Goal: Task Accomplishment & Management: Complete application form

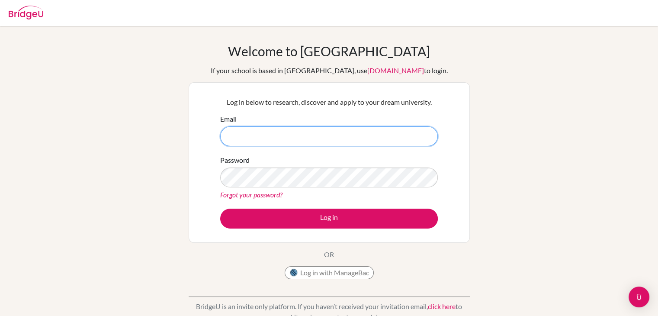
click at [406, 144] on input "Email" at bounding box center [328, 136] width 217 height 20
click at [377, 132] on input "bnhaestelarod" at bounding box center [328, 136] width 217 height 20
type input "[EMAIL_ADDRESS][DOMAIN_NAME]"
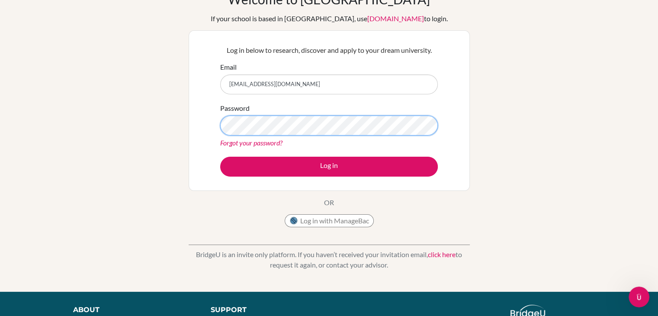
scroll to position [32, 0]
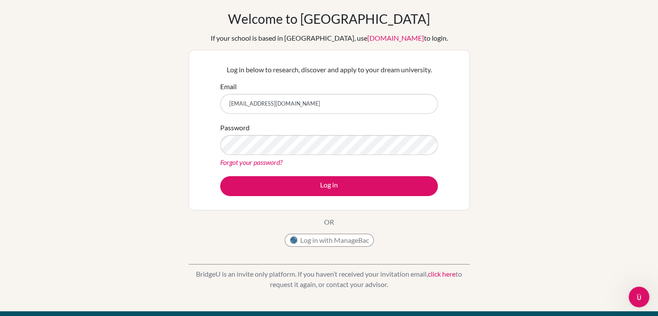
click at [364, 185] on button "Log in" at bounding box center [328, 186] width 217 height 20
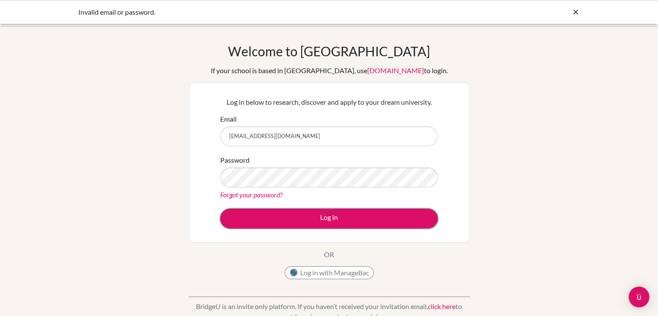
click at [361, 214] on button "Log in" at bounding box center [328, 218] width 217 height 20
click at [395, 235] on div "Log in below to research, discover and apply to your dream university. Email bn…" at bounding box center [328, 162] width 281 height 160
click at [394, 216] on button "Log in" at bounding box center [328, 218] width 217 height 20
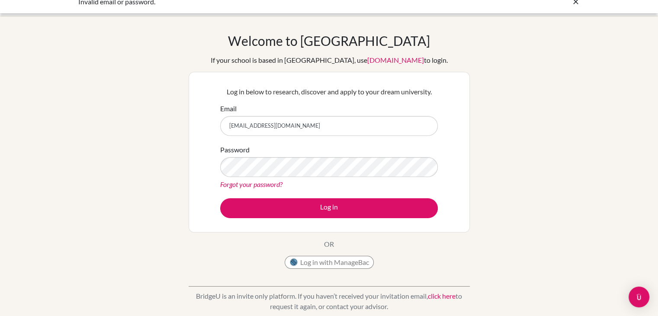
scroll to position [14, 0]
